Goal: Transaction & Acquisition: Obtain resource

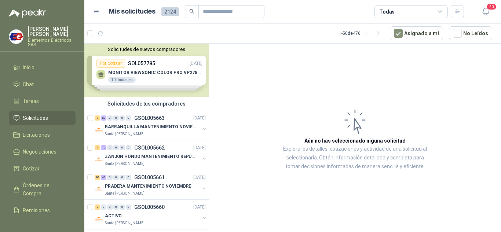
click at [30, 115] on span "Solicitudes" at bounding box center [35, 118] width 25 height 8
click at [36, 191] on span "Órdenes de Compra" at bounding box center [46, 189] width 46 height 16
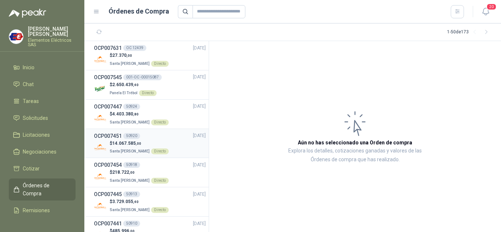
click at [120, 140] on p "$ 14.067.585 ,00" at bounding box center [139, 143] width 59 height 7
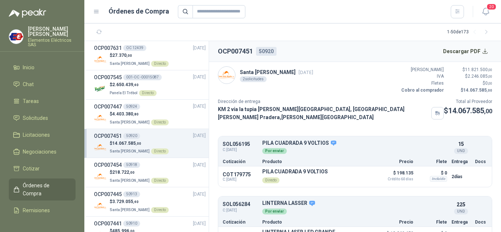
scroll to position [17, 0]
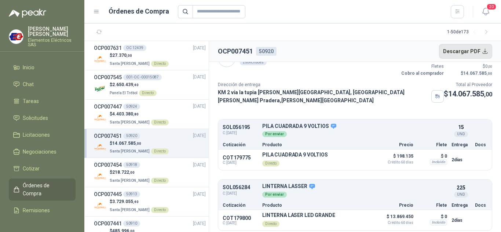
click at [465, 48] on button "Descargar PDF" at bounding box center [466, 51] width 54 height 15
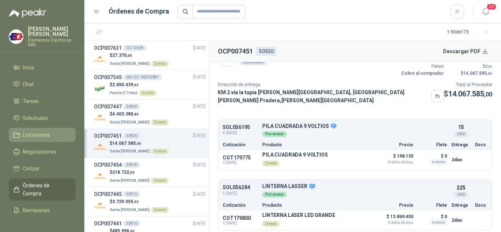
click at [41, 131] on span "Licitaciones" at bounding box center [36, 135] width 27 height 8
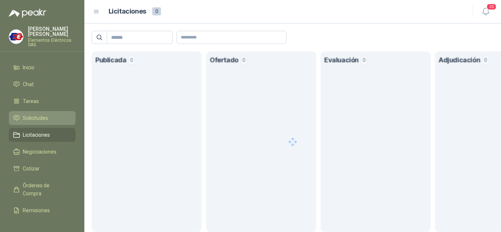
click at [36, 114] on span "Solicitudes" at bounding box center [35, 118] width 25 height 8
